Goal: Find specific page/section: Find specific page/section

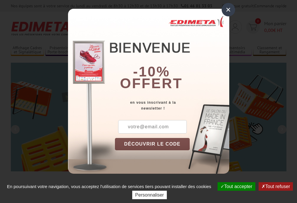
click at [235, 186] on button "Tout accepter" at bounding box center [236, 186] width 38 height 9
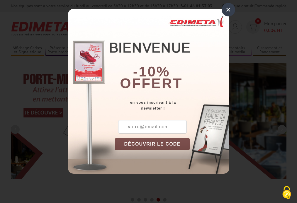
click at [228, 10] on div "×" at bounding box center [228, 9] width 13 height 13
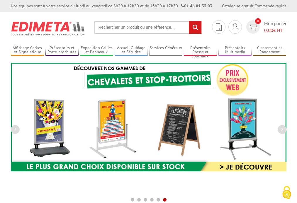
click at [0, 0] on div "Nos équipes sont à votre service du lundi au vendredi de 8h30 à 12h30 et de 13h…" at bounding box center [148, 6] width 297 height 12
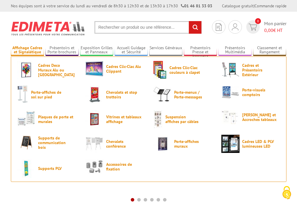
click at [27, 50] on link "Affichage Cadres et Signalétique" at bounding box center [27, 50] width 33 height 10
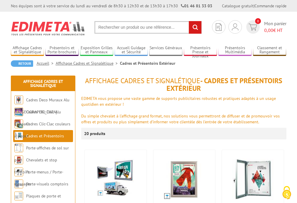
scroll to position [19, 0]
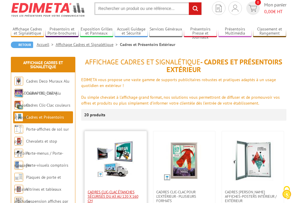
click at [115, 196] on span "Cadres Clic-Clac étanches sécurisés du A3 au 120 x 160 cm" at bounding box center [116, 196] width 56 height 13
